Goal: Task Accomplishment & Management: Use online tool/utility

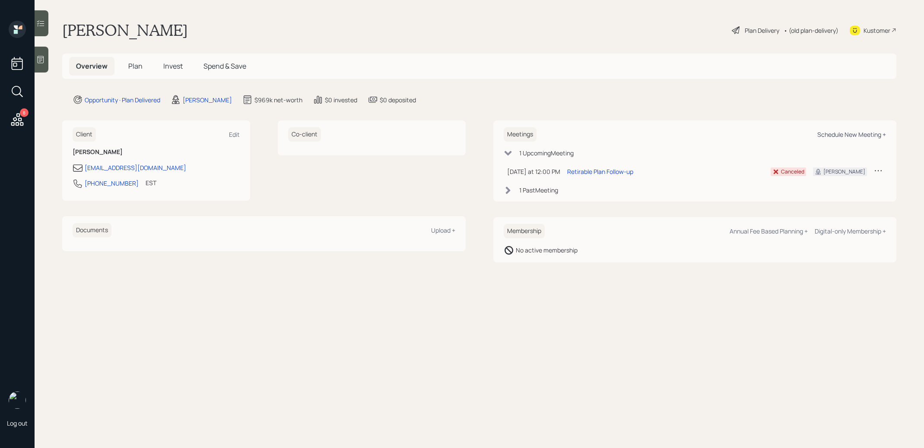
click at [865, 131] on div "Schedule New Meeting +" at bounding box center [851, 134] width 69 height 8
select select "8b79112e-3cfb-44f9-89e7-15267fe946c1"
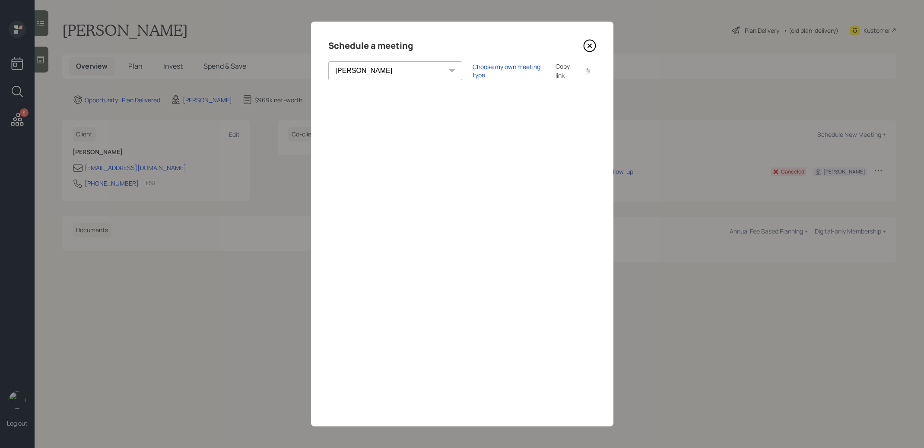
click at [555, 67] on div "Copy link" at bounding box center [565, 71] width 20 height 18
